Goal: Information Seeking & Learning: Understand process/instructions

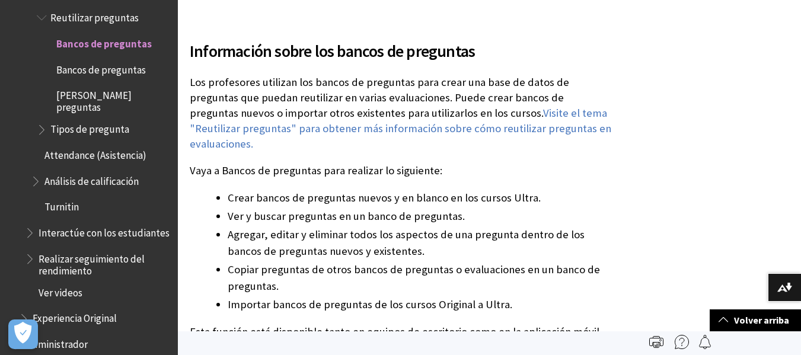
scroll to position [178, 0]
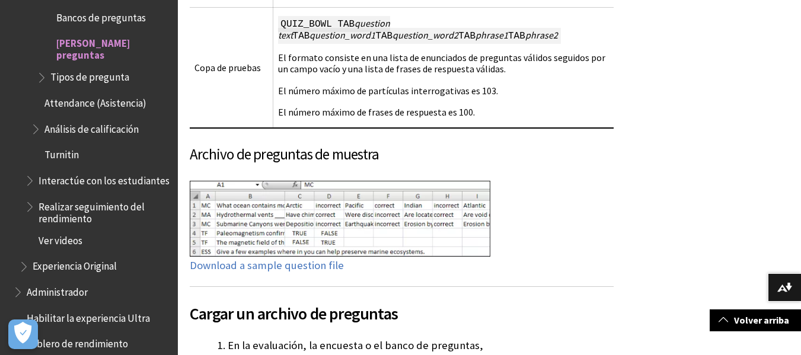
scroll to position [2194, 0]
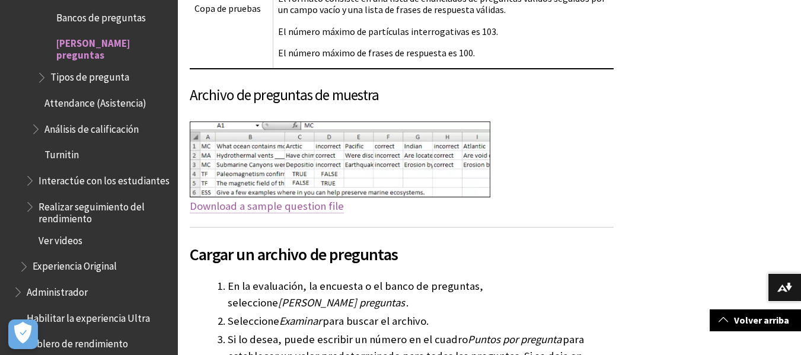
click at [277, 199] on link "Download a sample question file" at bounding box center [267, 206] width 154 height 14
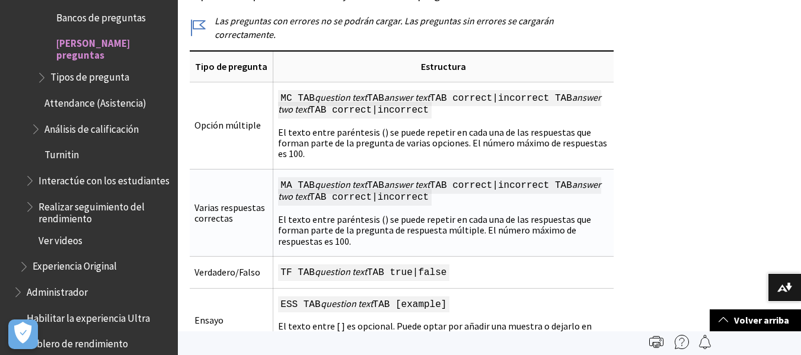
scroll to position [1008, 0]
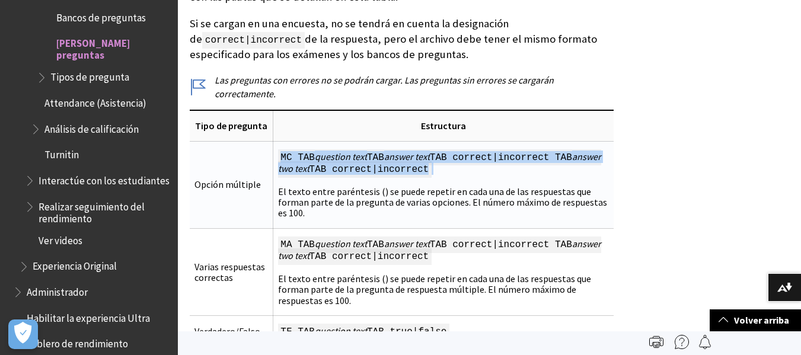
drag, startPoint x: 291, startPoint y: 126, endPoint x: 486, endPoint y: 145, distance: 195.4
click at [486, 145] on td "MC TAB question text TAB answer text TAB correct|incorrect TAB answer two text …" at bounding box center [443, 184] width 341 height 87
copy span "MC TAB question text TAB answer text TAB correct|incorrect TAB answer two text …"
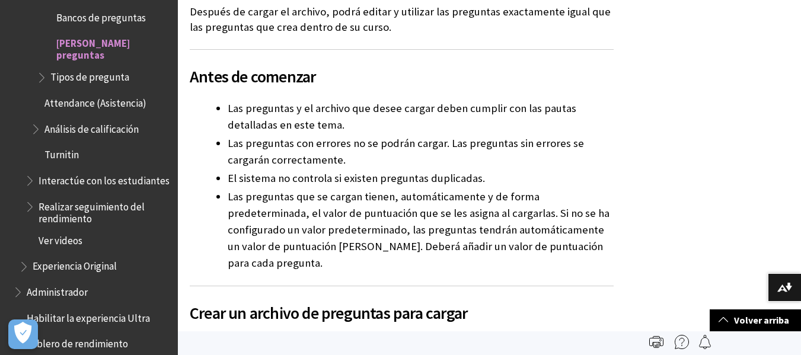
scroll to position [0, 0]
